Goal: Information Seeking & Learning: Understand process/instructions

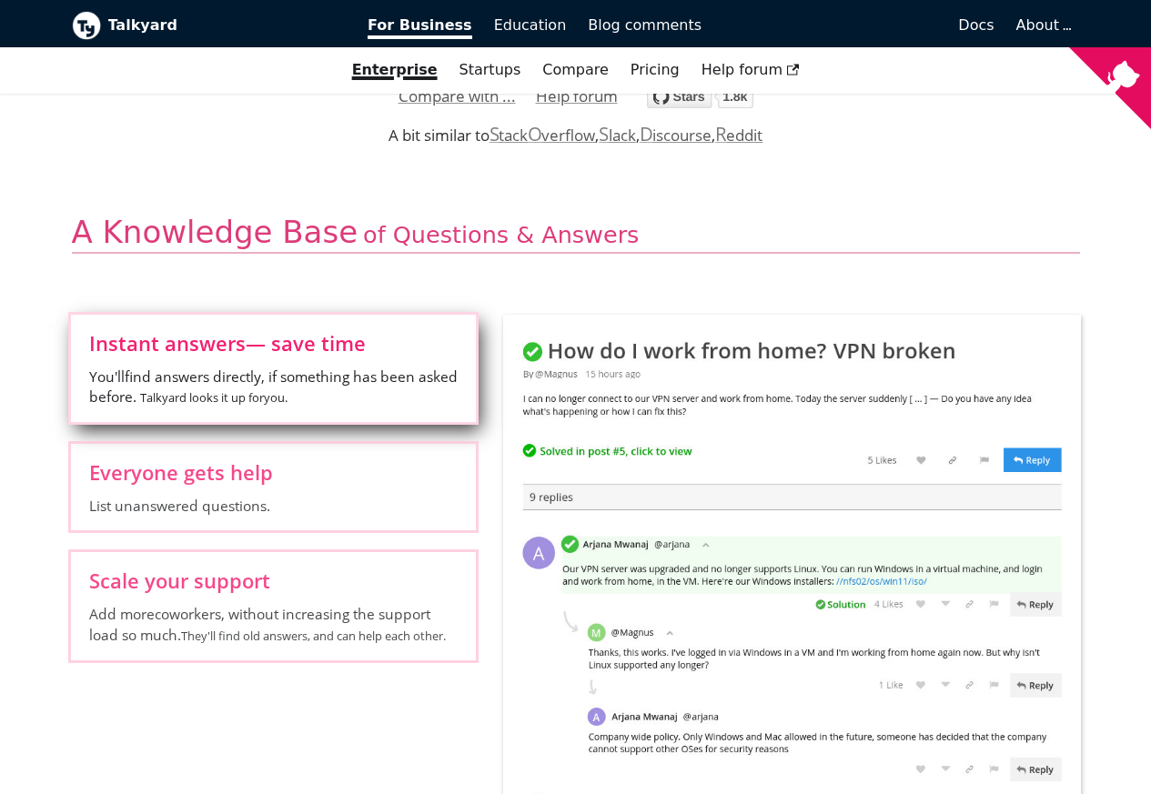
scroll to position [655, 0]
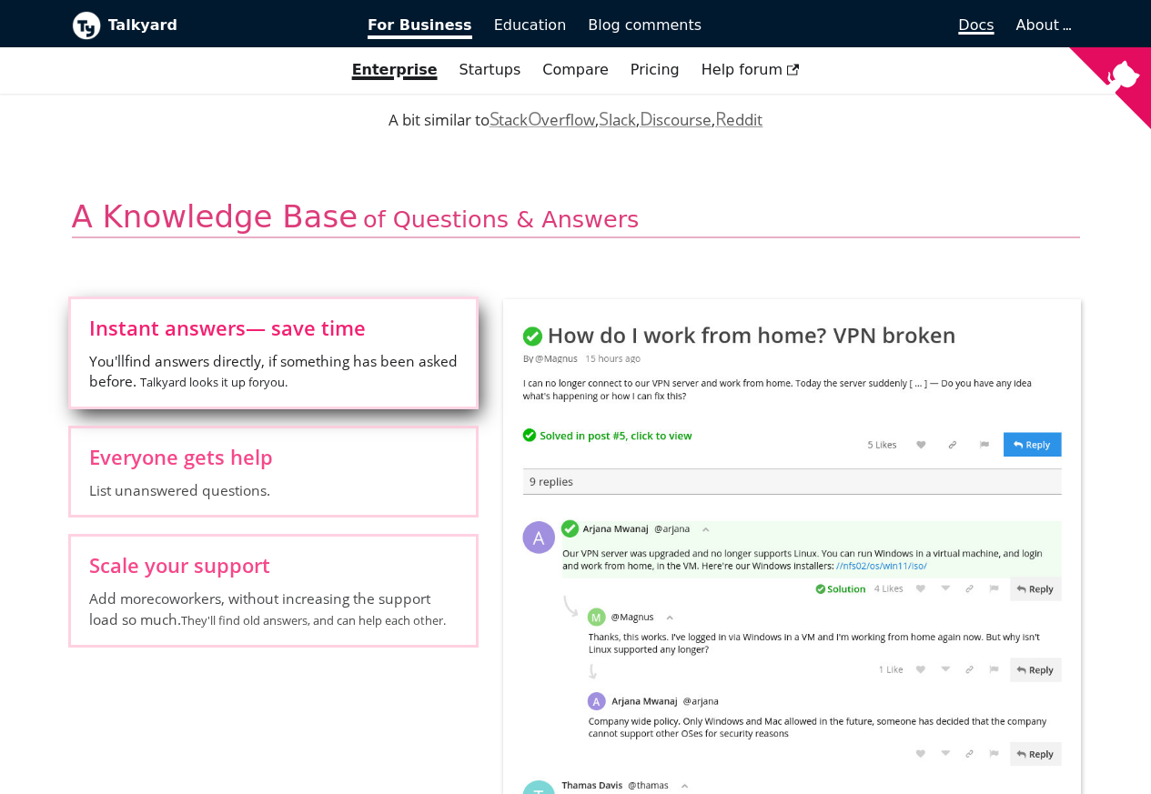
click at [982, 25] on span "Docs" at bounding box center [975, 24] width 35 height 17
